Goal: Transaction & Acquisition: Book appointment/travel/reservation

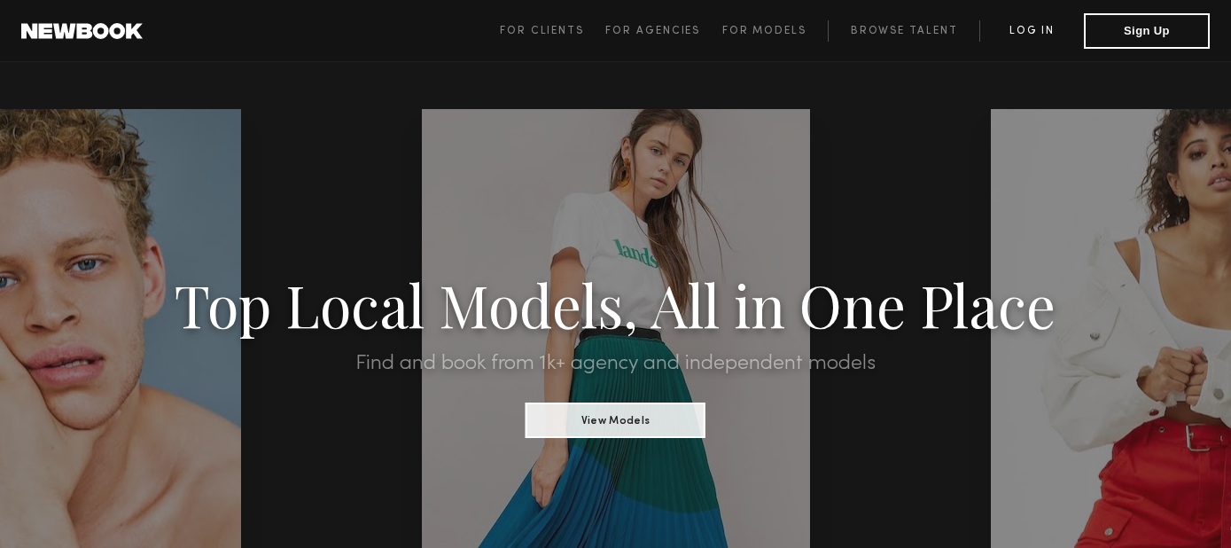
click at [1014, 23] on link "Log in" at bounding box center [1031, 30] width 105 height 21
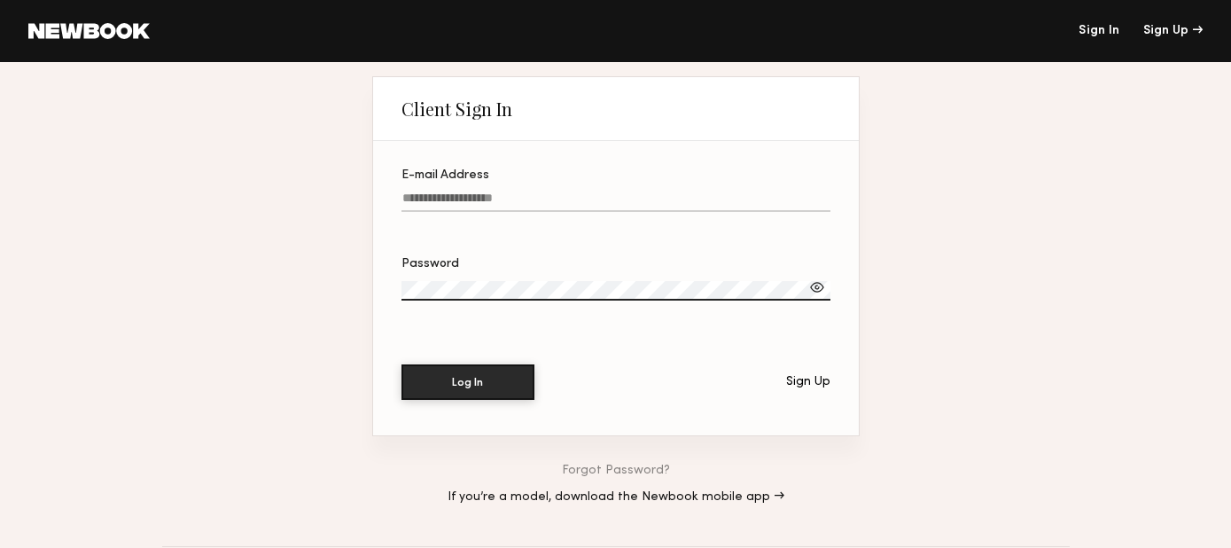
click at [473, 199] on input "E-mail Address" at bounding box center [615, 201] width 429 height 20
paste input "**********"
type input "**********"
click at [495, 373] on button "Log In" at bounding box center [467, 380] width 133 height 35
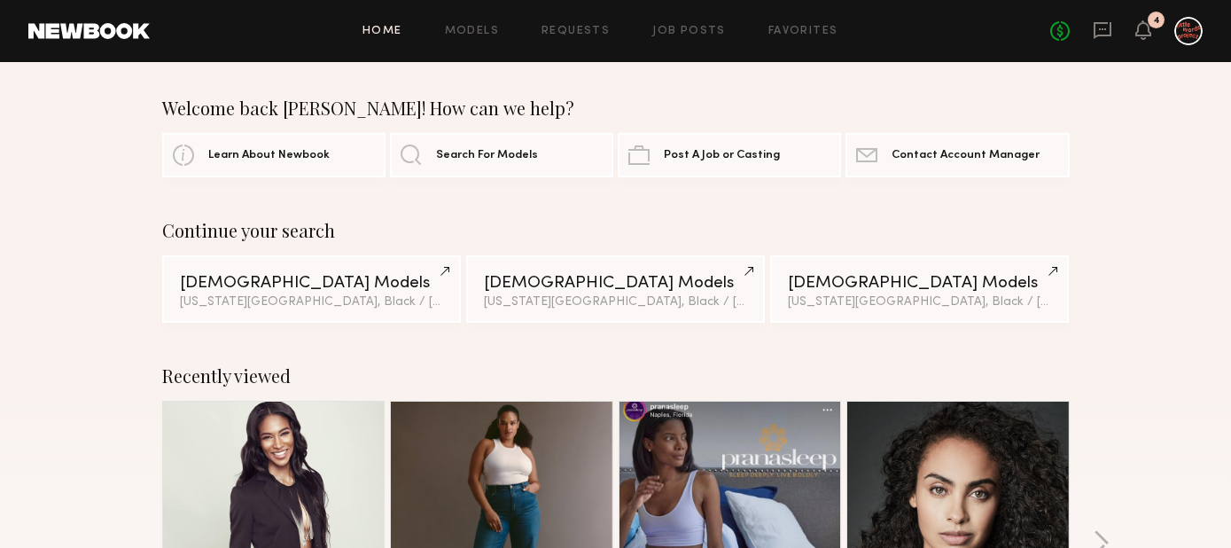
click at [508, 38] on div "Home Models Requests Job Posts Favorites Sign Out No fees up to $5,000 4" at bounding box center [676, 31] width 1053 height 28
click at [574, 32] on link "Requests" at bounding box center [575, 32] width 68 height 12
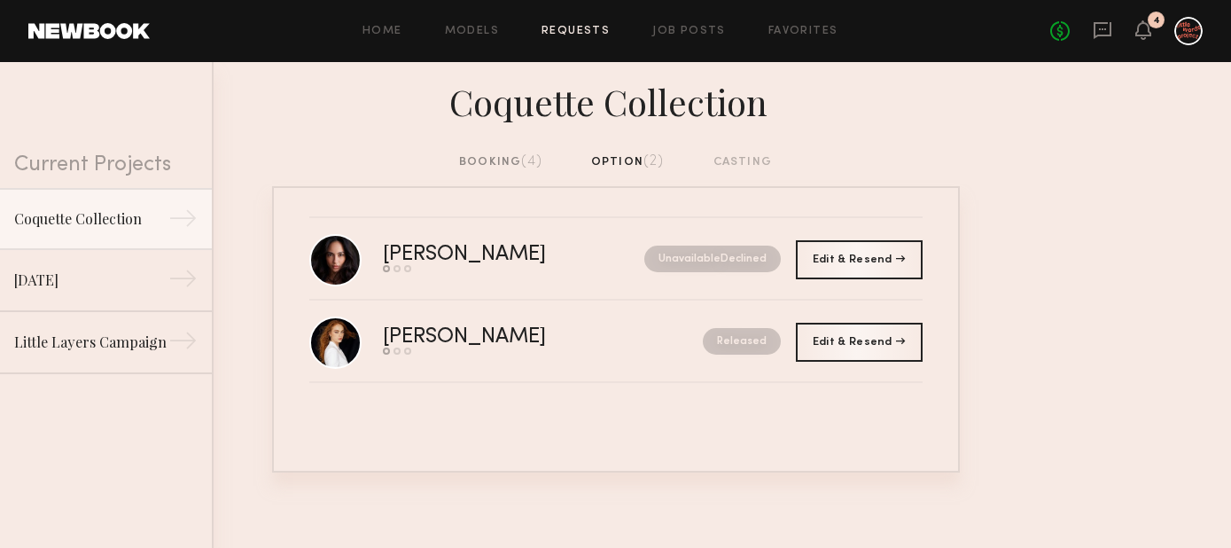
click at [516, 164] on div "booking (4)" at bounding box center [500, 161] width 83 height 19
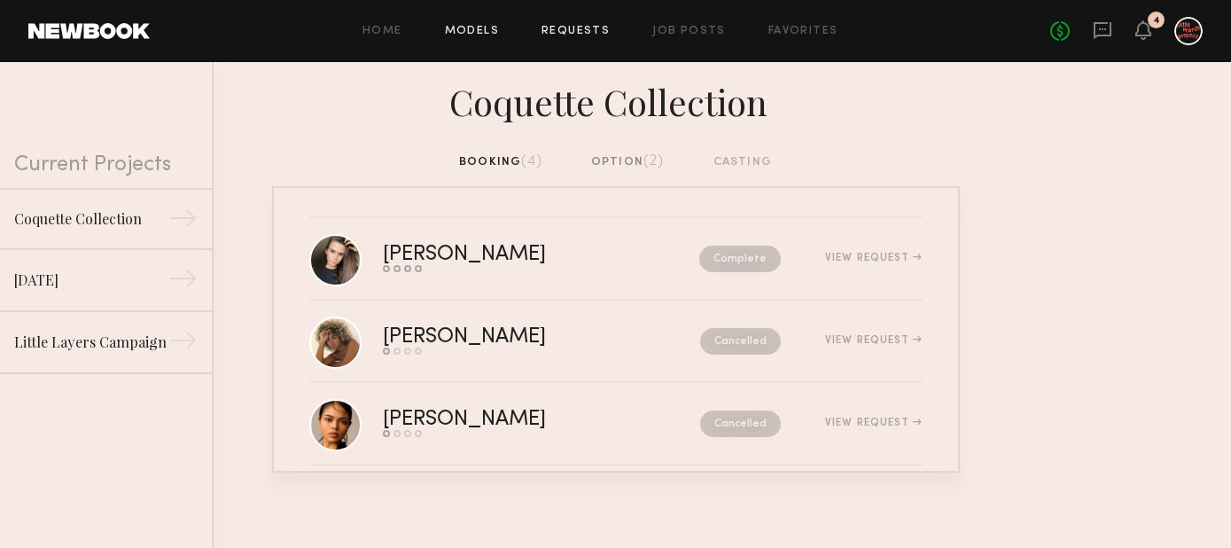
click at [481, 32] on link "Models" at bounding box center [472, 32] width 54 height 12
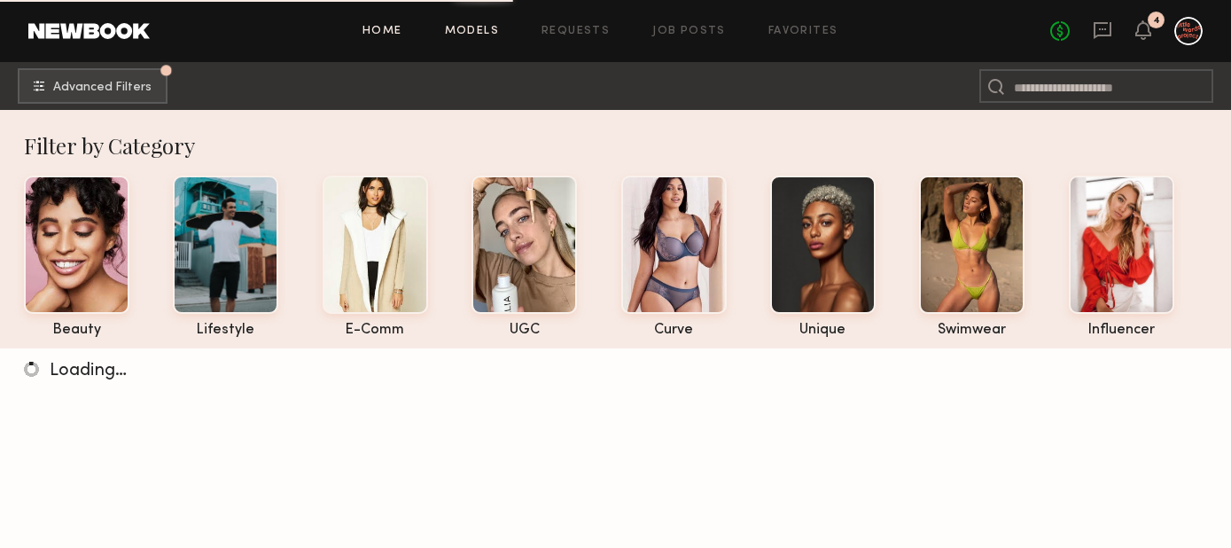
click at [386, 33] on link "Home" at bounding box center [382, 32] width 40 height 12
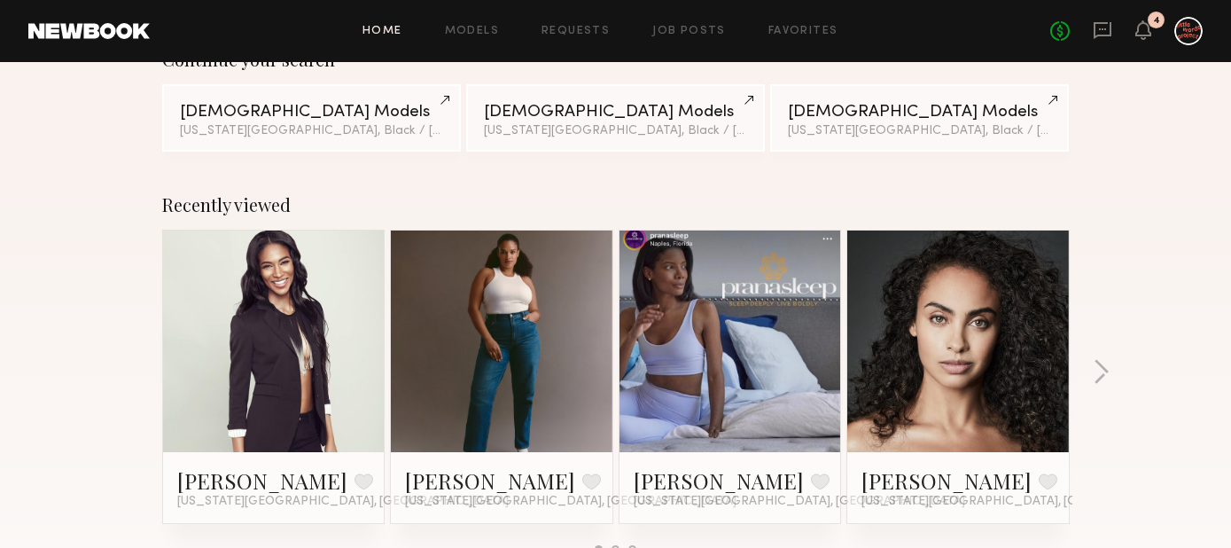
scroll to position [291, 0]
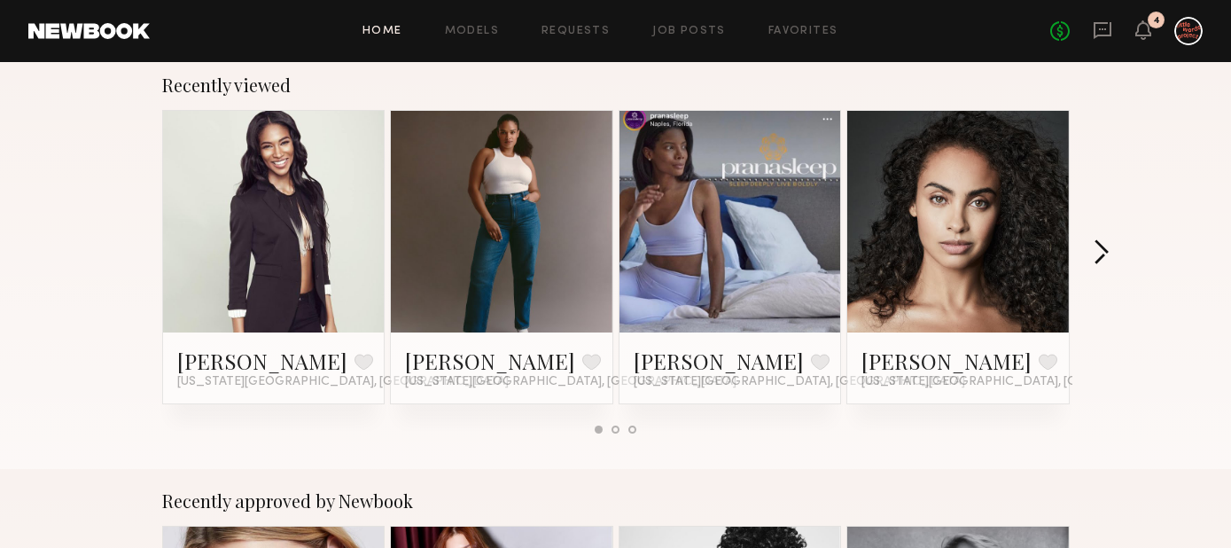
click at [1105, 251] on button "button" at bounding box center [1101, 253] width 17 height 29
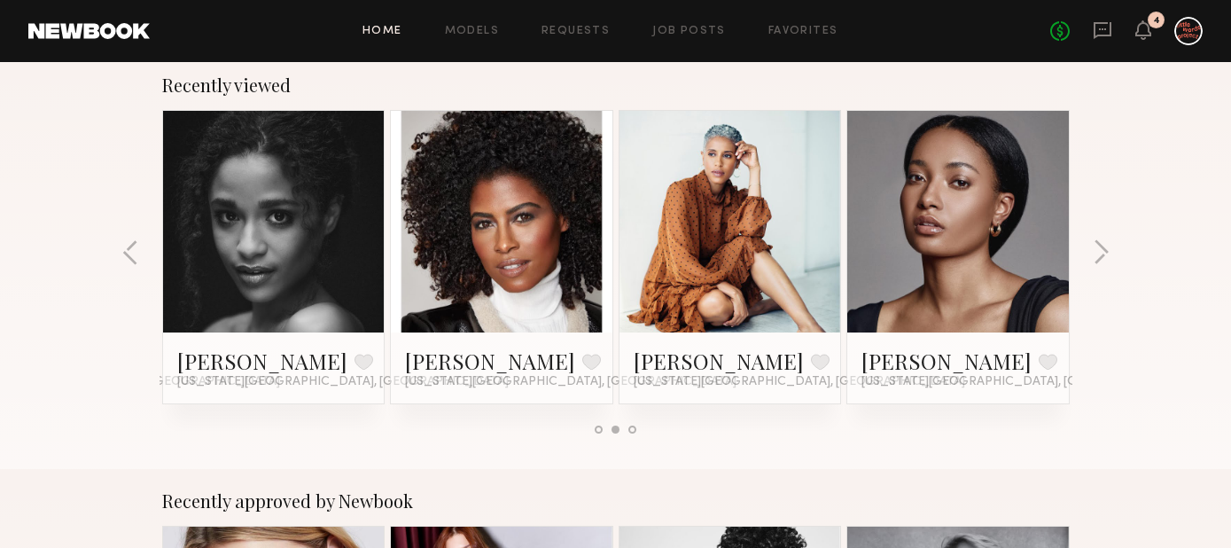
click at [768, 266] on link at bounding box center [730, 222] width 108 height 222
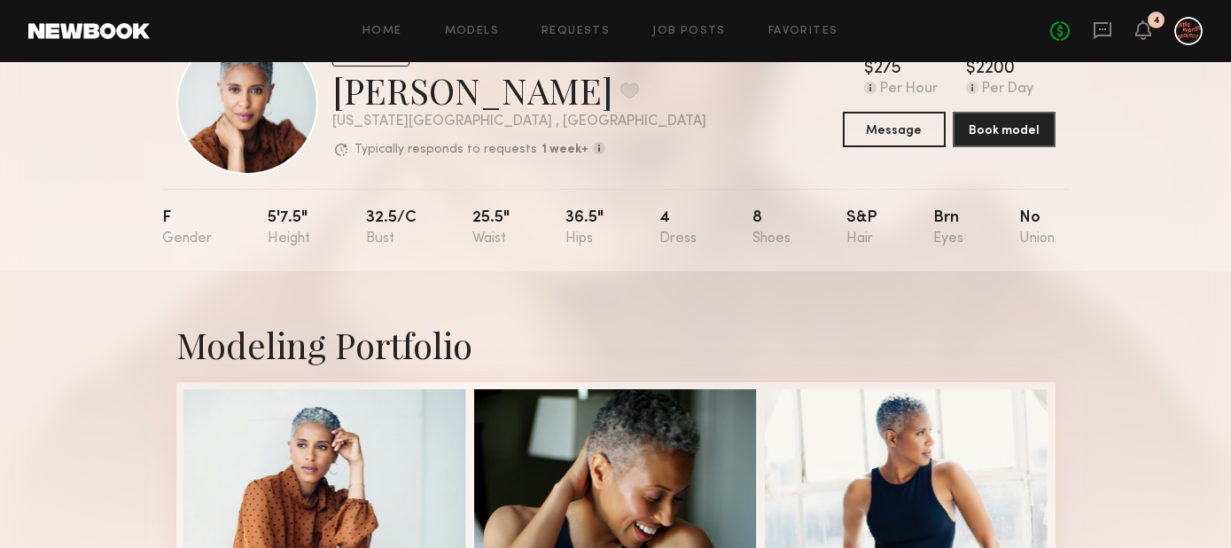
scroll to position [71, 0]
click at [908, 123] on button "Message" at bounding box center [894, 129] width 103 height 35
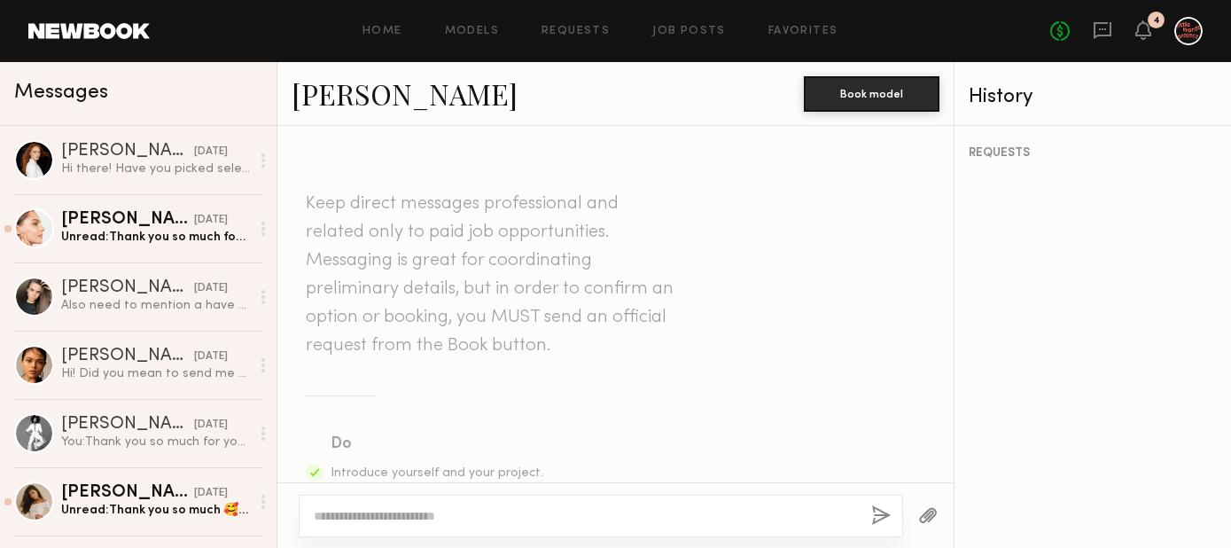
scroll to position [1, 0]
click at [864, 99] on button "Book model" at bounding box center [872, 92] width 136 height 35
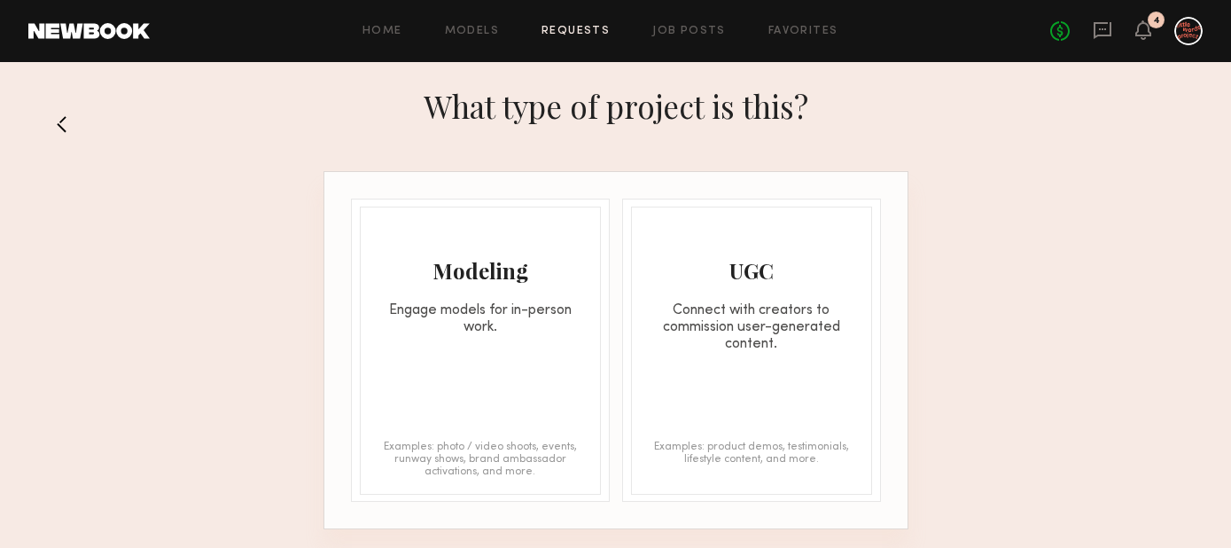
click at [531, 354] on div "Modeling Engage models for in-person work. Examples: photo / video shoots, even…" at bounding box center [480, 350] width 241 height 288
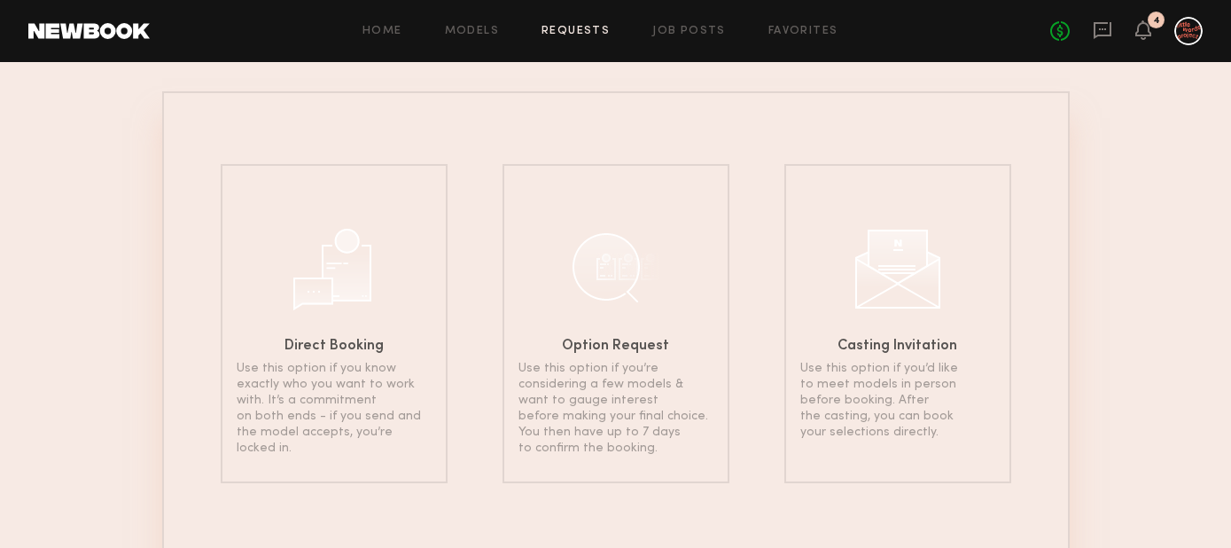
scroll to position [154, 0]
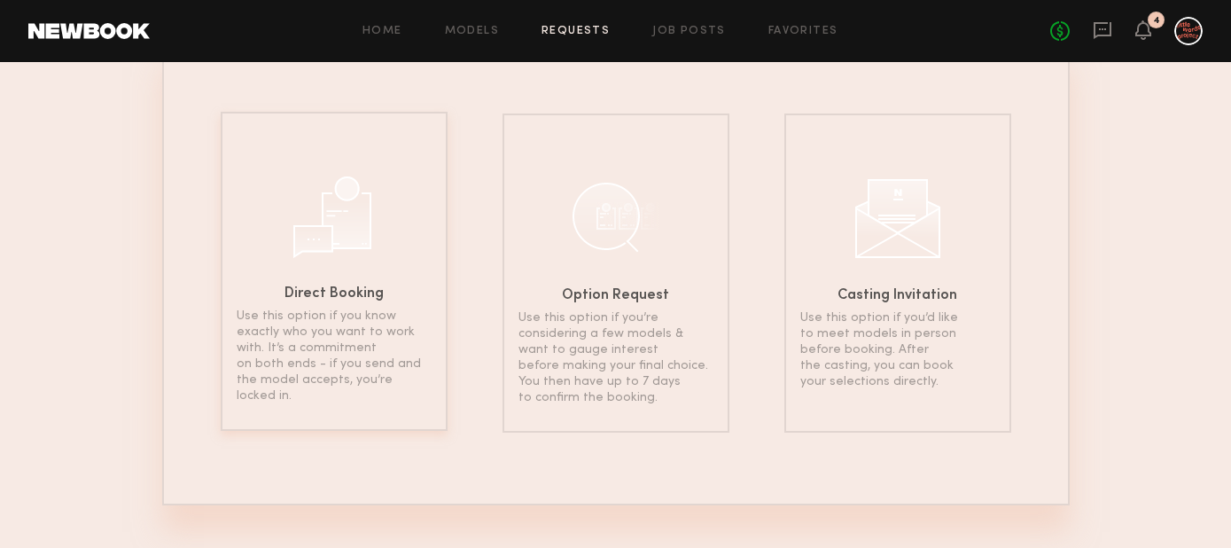
click at [354, 323] on p "Use this option if you know exactly who you want to work with. It’s a commitmen…" at bounding box center [334, 356] width 195 height 96
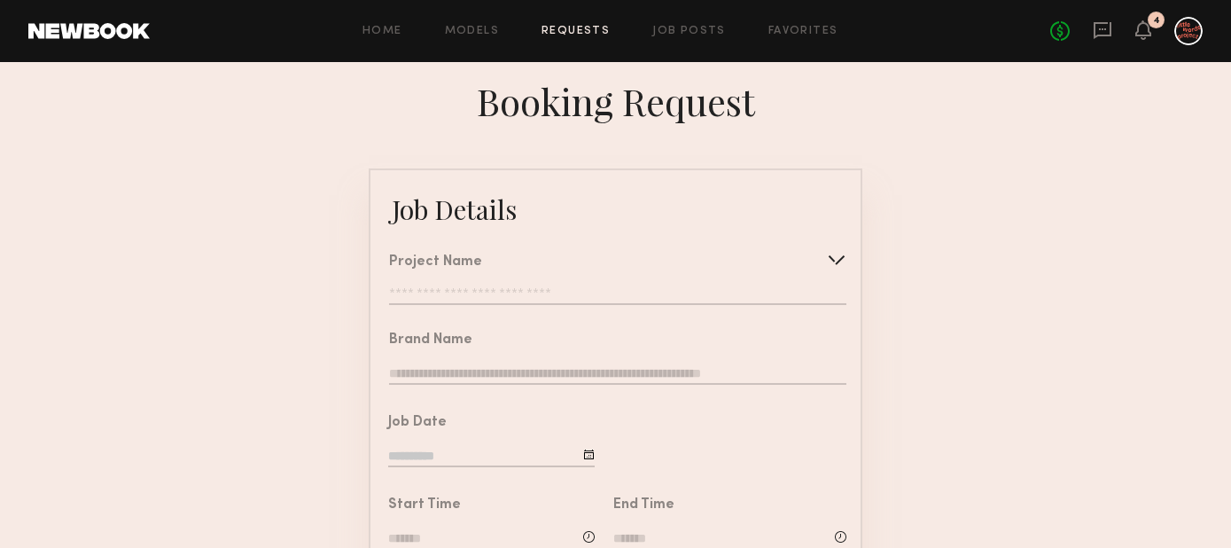
click at [568, 291] on input "text" at bounding box center [617, 296] width 457 height 18
